Goal: Task Accomplishment & Management: Complete application form

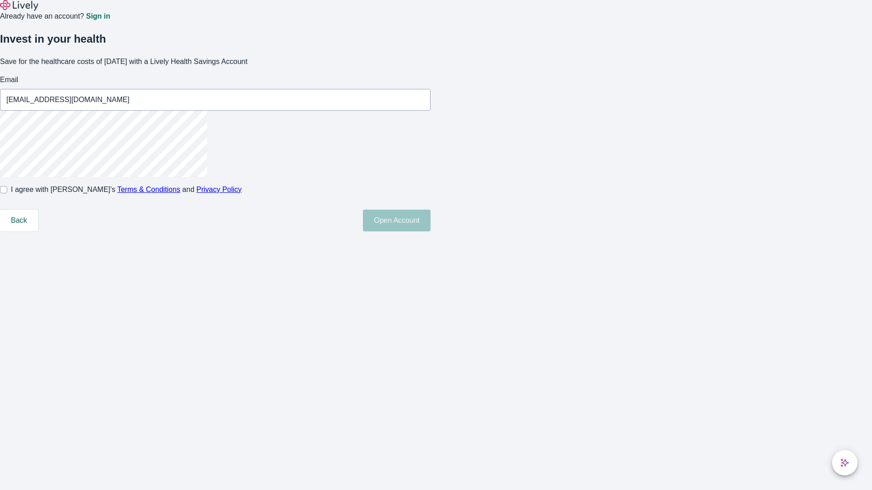
click at [7, 193] on input "I agree with Lively’s Terms & Conditions and Privacy Policy" at bounding box center [3, 189] width 7 height 7
checkbox input "true"
click at [430, 232] on button "Open Account" at bounding box center [397, 221] width 68 height 22
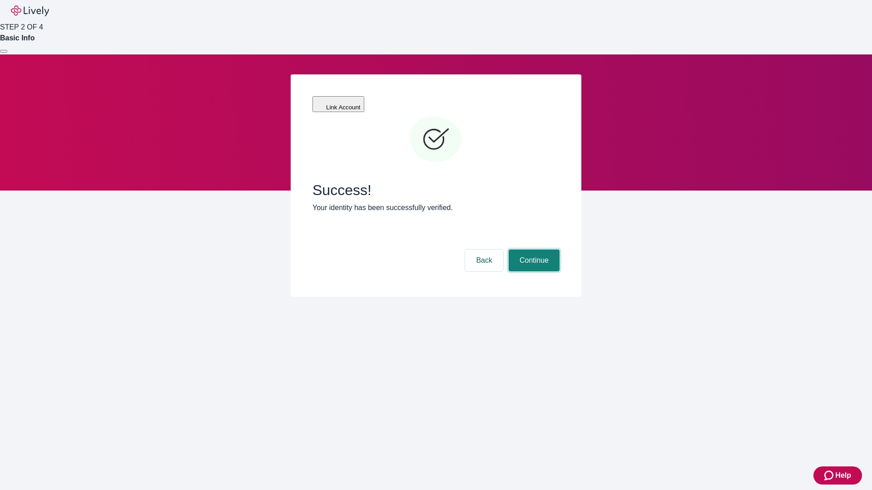
click at [533, 250] on button "Continue" at bounding box center [534, 261] width 51 height 22
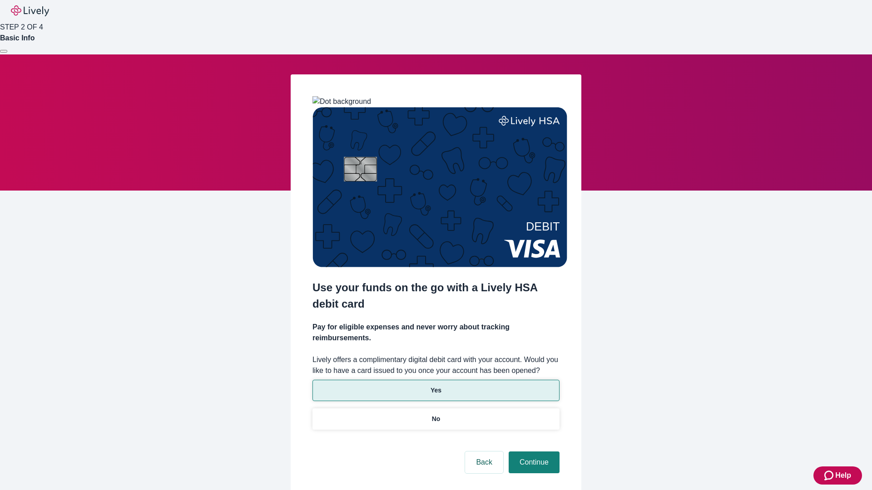
click at [435, 386] on p "Yes" at bounding box center [435, 391] width 11 height 10
click at [533, 452] on button "Continue" at bounding box center [534, 463] width 51 height 22
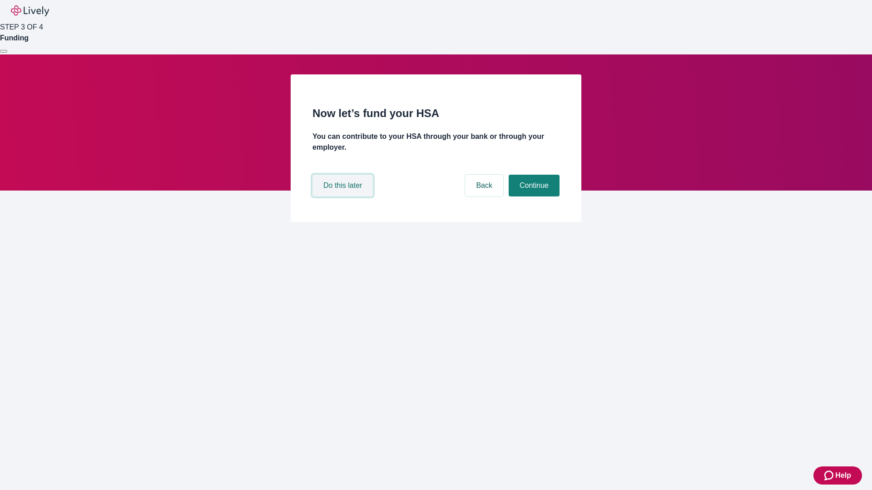
click at [344, 197] on button "Do this later" at bounding box center [342, 186] width 60 height 22
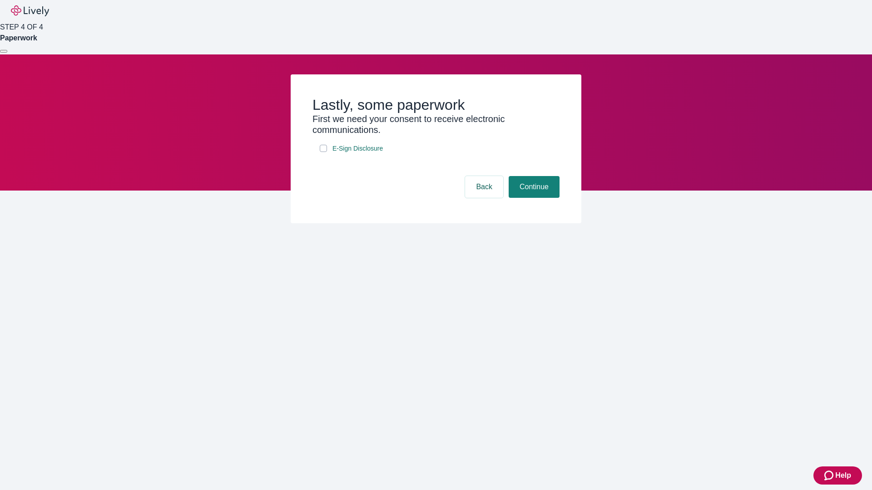
click at [323, 152] on input "E-Sign Disclosure" at bounding box center [323, 148] width 7 height 7
checkbox input "true"
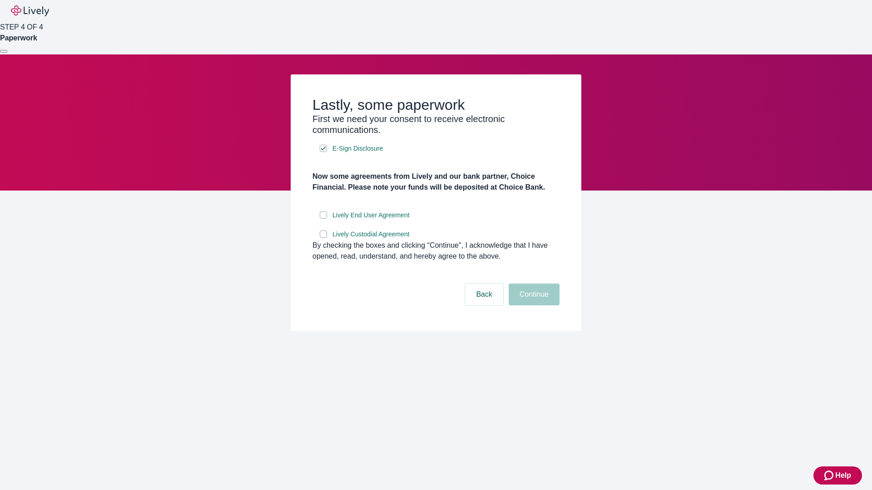
click at [323, 219] on input "Lively End User Agreement" at bounding box center [323, 215] width 7 height 7
checkbox input "true"
click at [323, 238] on input "Lively Custodial Agreement" at bounding box center [323, 234] width 7 height 7
checkbox input "true"
click at [533, 306] on button "Continue" at bounding box center [534, 295] width 51 height 22
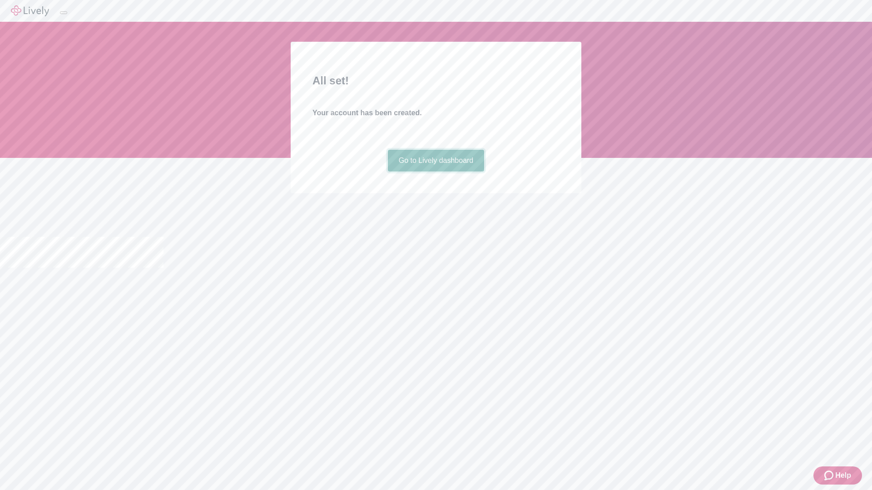
click at [435, 172] on link "Go to Lively dashboard" at bounding box center [436, 161] width 97 height 22
